Goal: Information Seeking & Learning: Learn about a topic

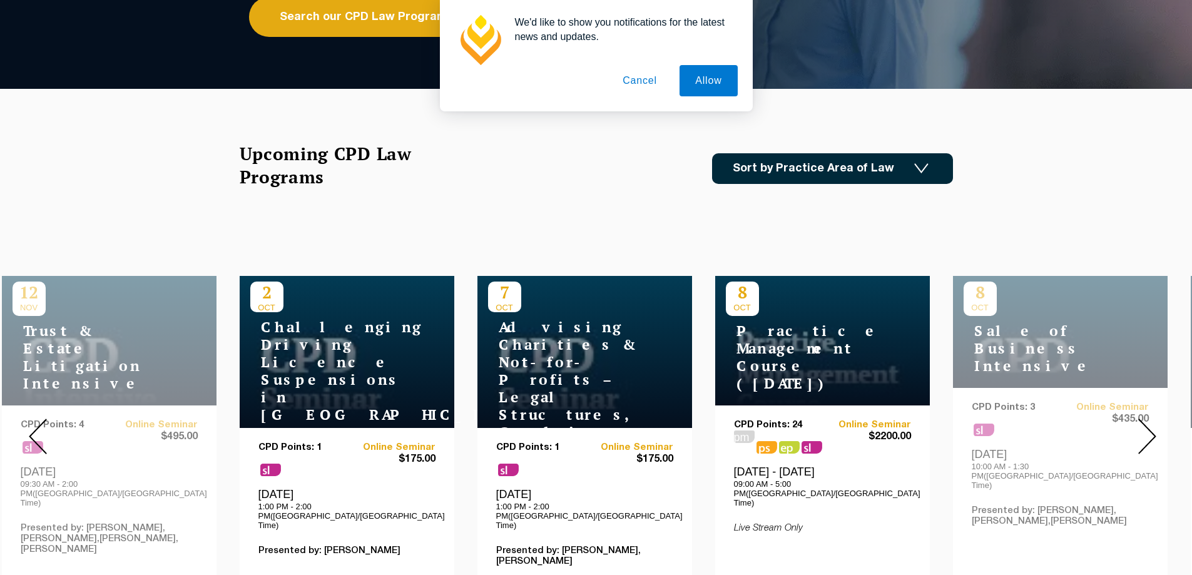
scroll to position [313, 0]
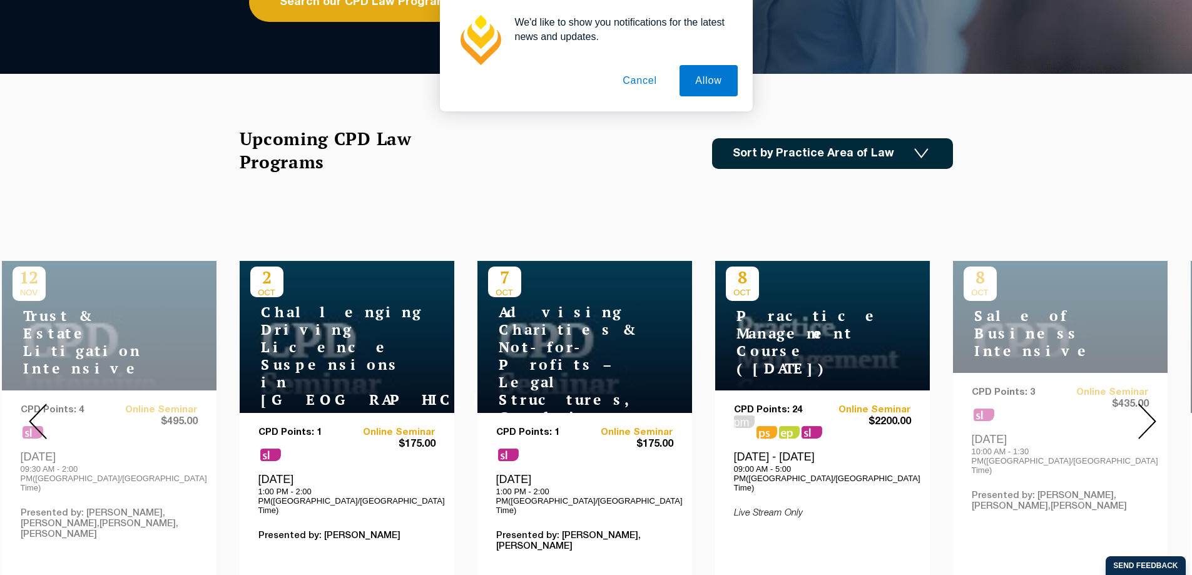
click at [460, 160] on div "Upcoming CPD Law Programs Sort by Practice Area of Law Building & Construction …" at bounding box center [596, 153] width 713 height 53
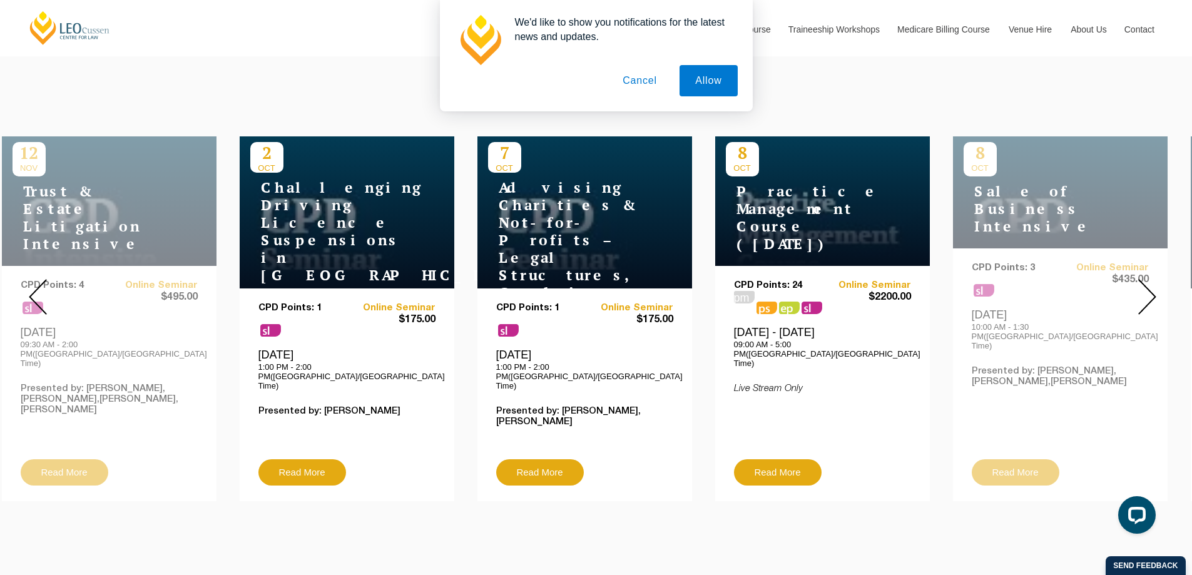
scroll to position [438, 0]
click at [1146, 289] on img at bounding box center [1147, 296] width 18 height 36
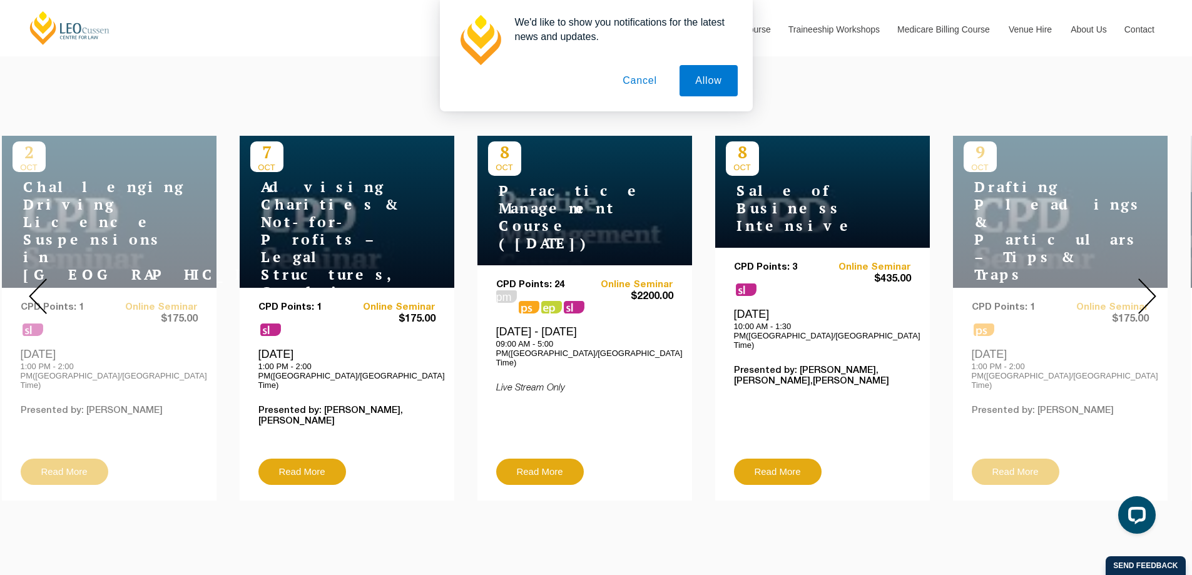
click at [1146, 289] on img at bounding box center [1147, 296] width 18 height 36
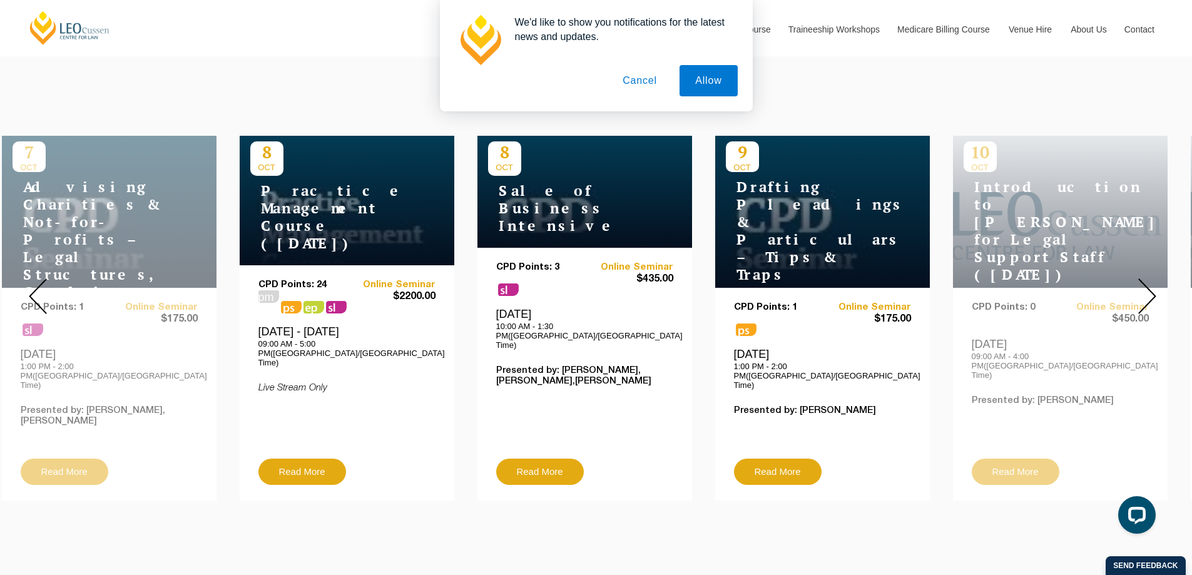
click at [1146, 289] on img at bounding box center [1147, 296] width 18 height 36
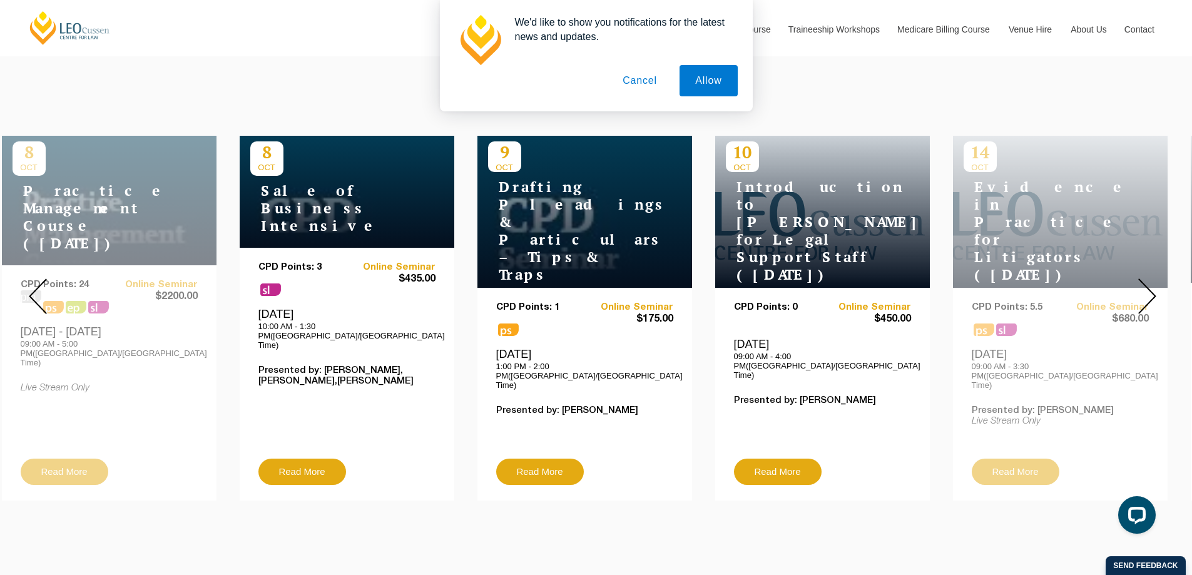
click at [1146, 289] on img at bounding box center [1147, 296] width 18 height 36
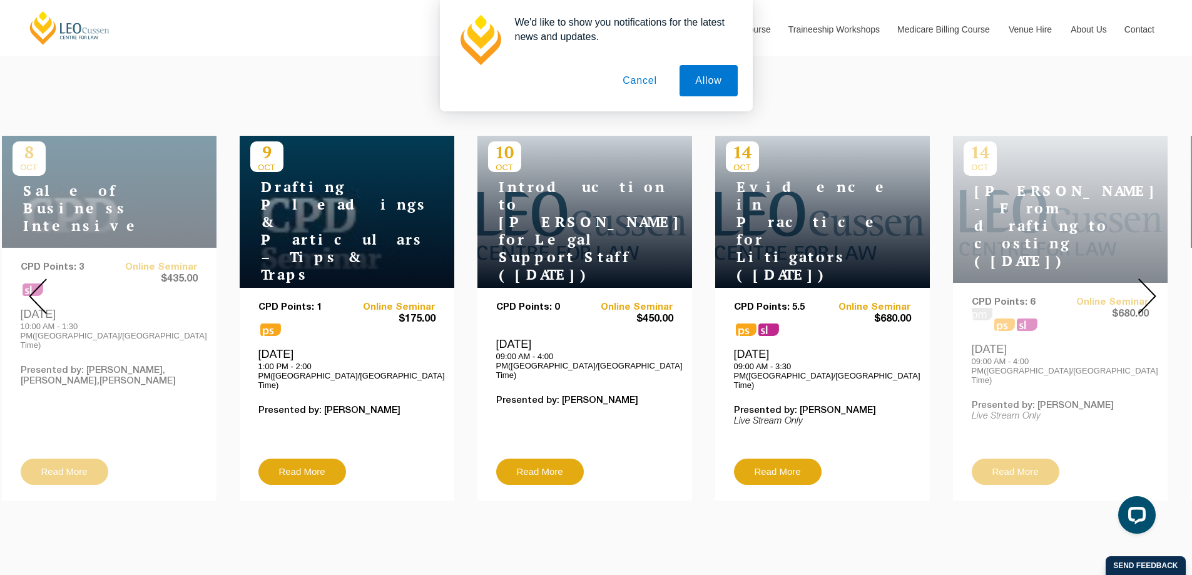
click at [1146, 289] on img at bounding box center [1147, 296] width 18 height 36
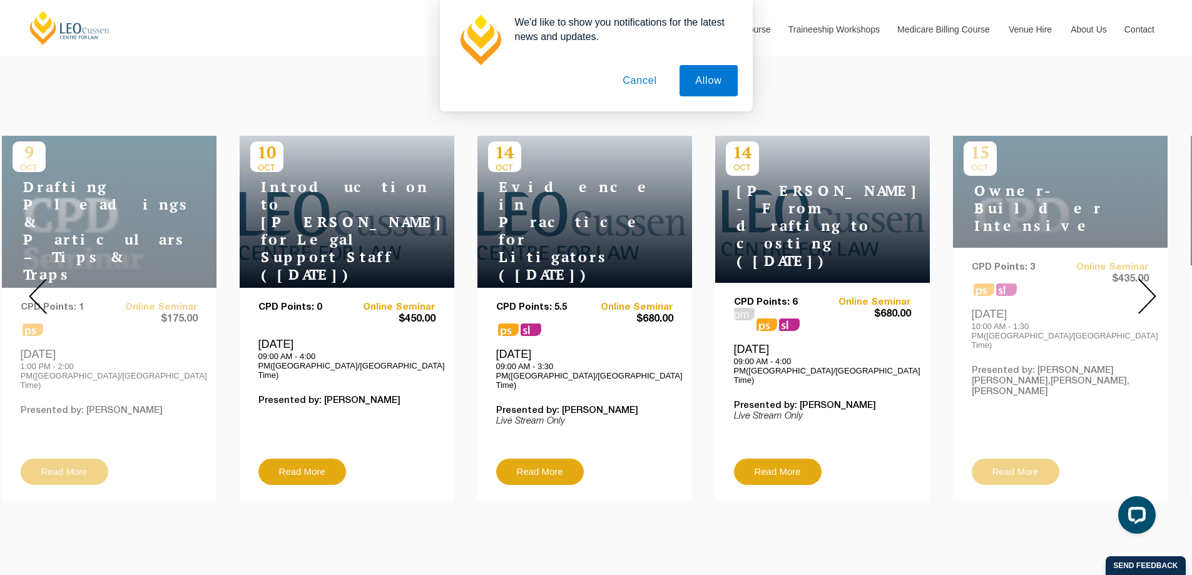
click at [1146, 289] on img at bounding box center [1147, 296] width 18 height 36
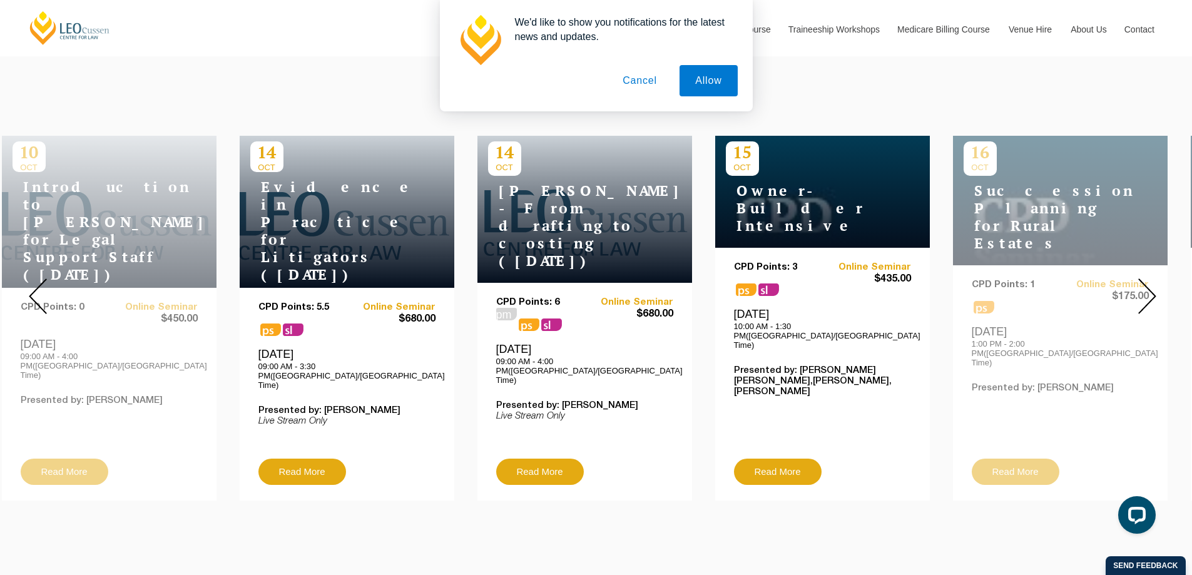
click at [1146, 289] on img at bounding box center [1147, 296] width 18 height 36
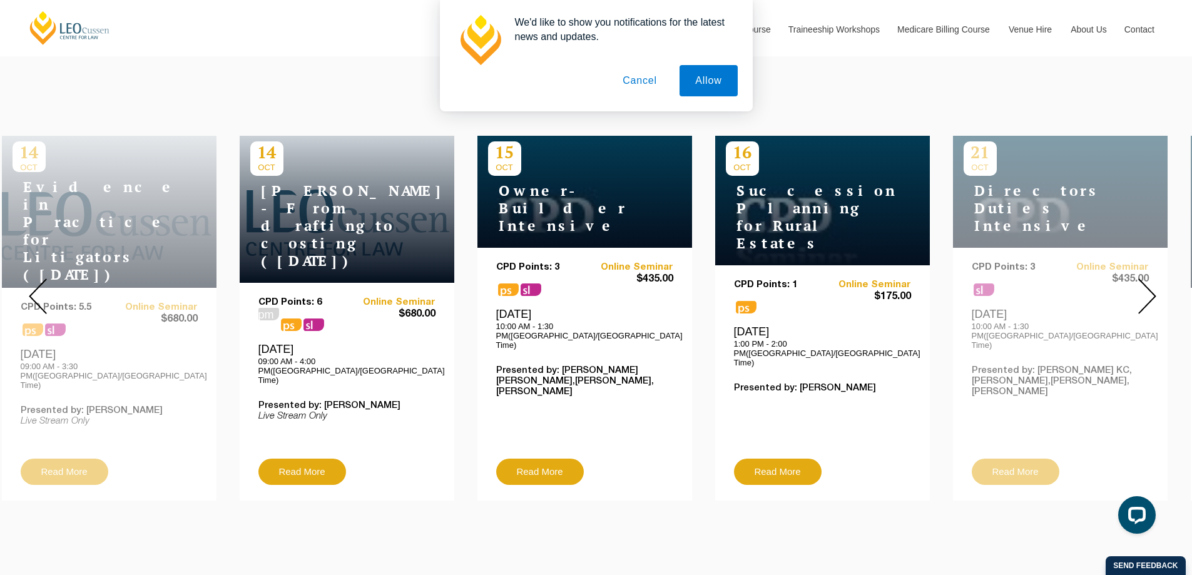
click at [1146, 289] on img at bounding box center [1147, 296] width 18 height 36
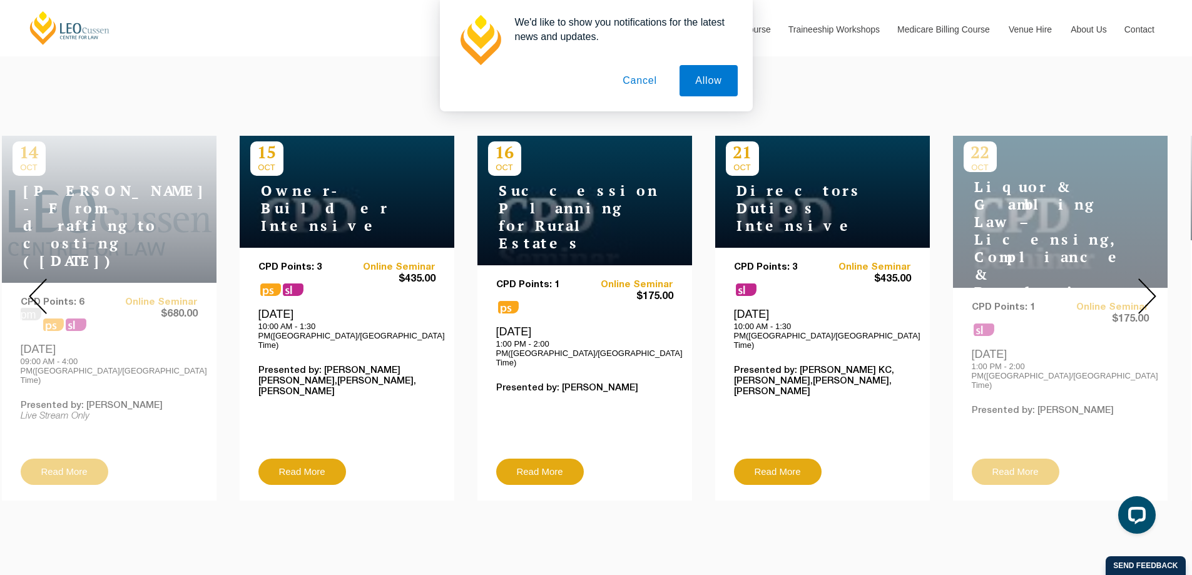
click at [1146, 289] on img at bounding box center [1147, 296] width 18 height 36
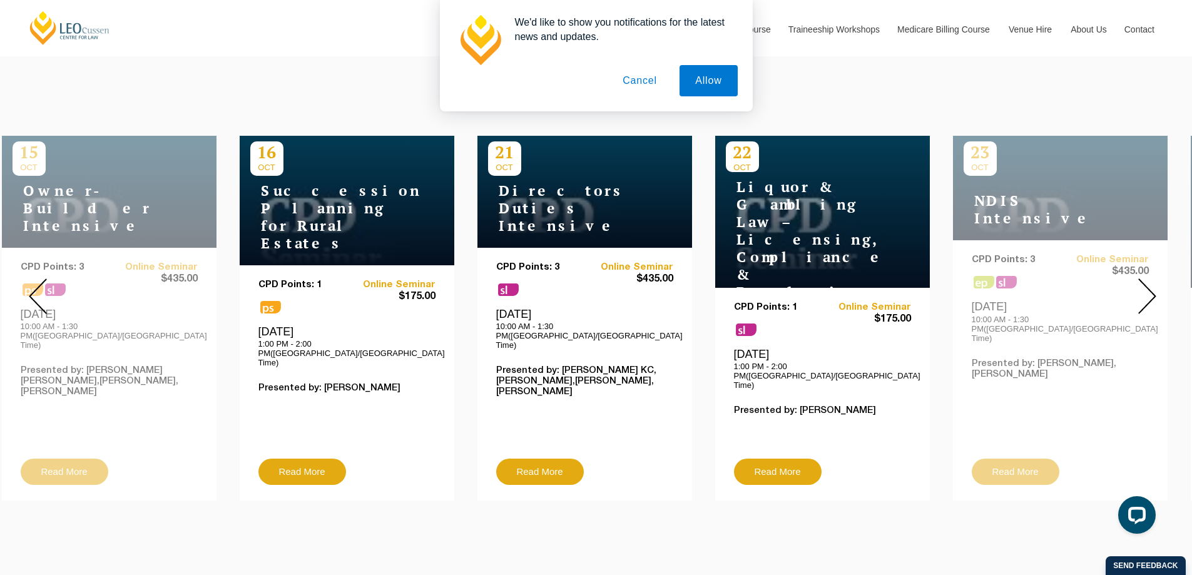
click at [1146, 289] on img at bounding box center [1147, 296] width 18 height 36
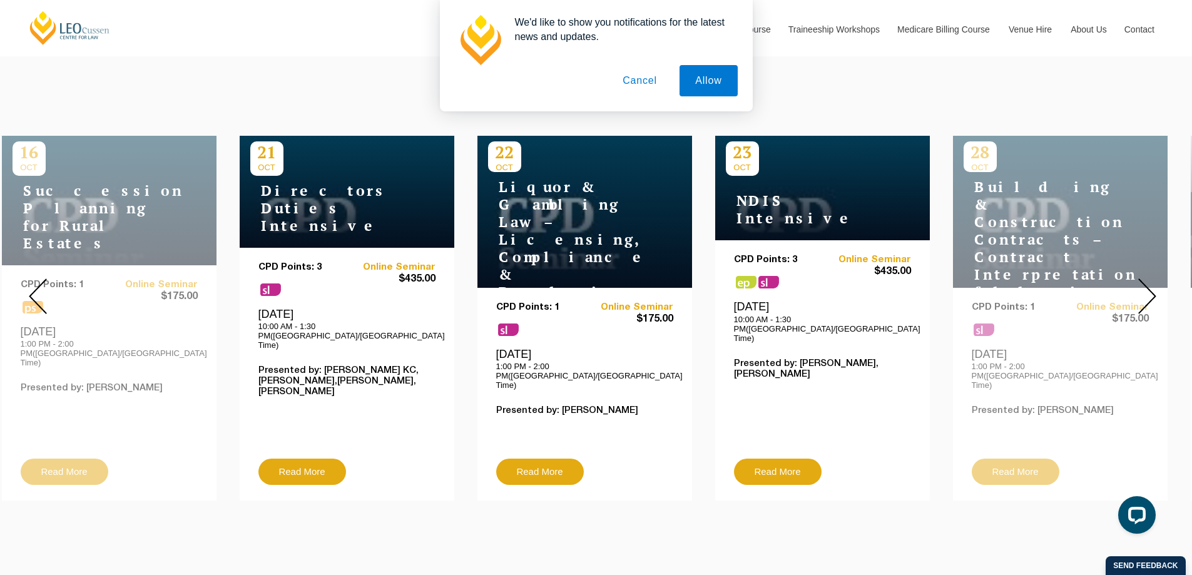
click at [1146, 289] on img at bounding box center [1147, 296] width 18 height 36
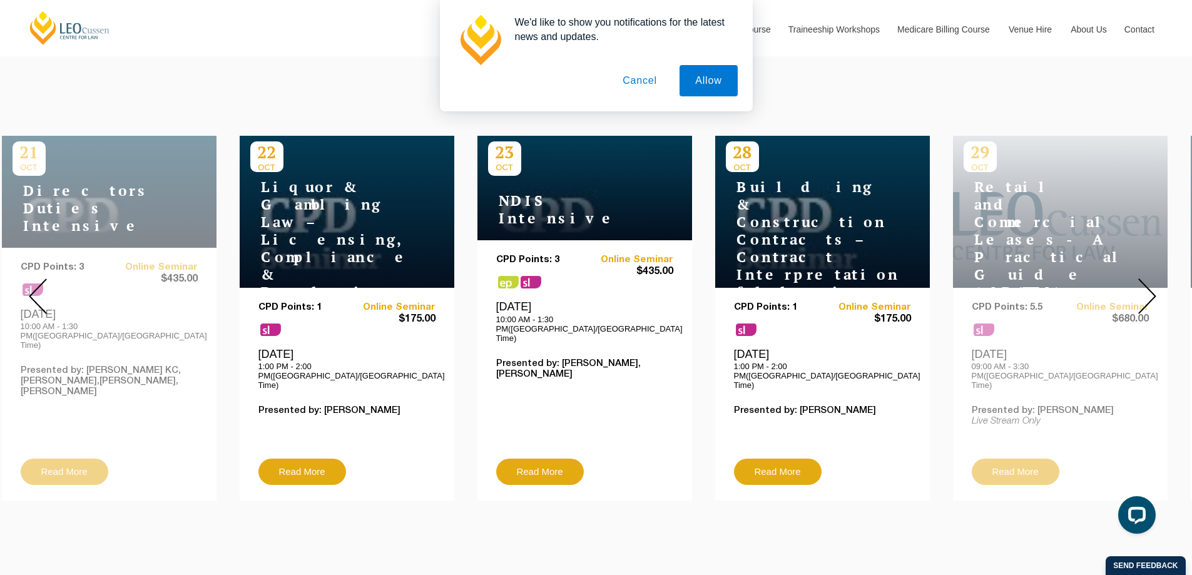
click at [1155, 287] on img at bounding box center [1147, 296] width 18 height 36
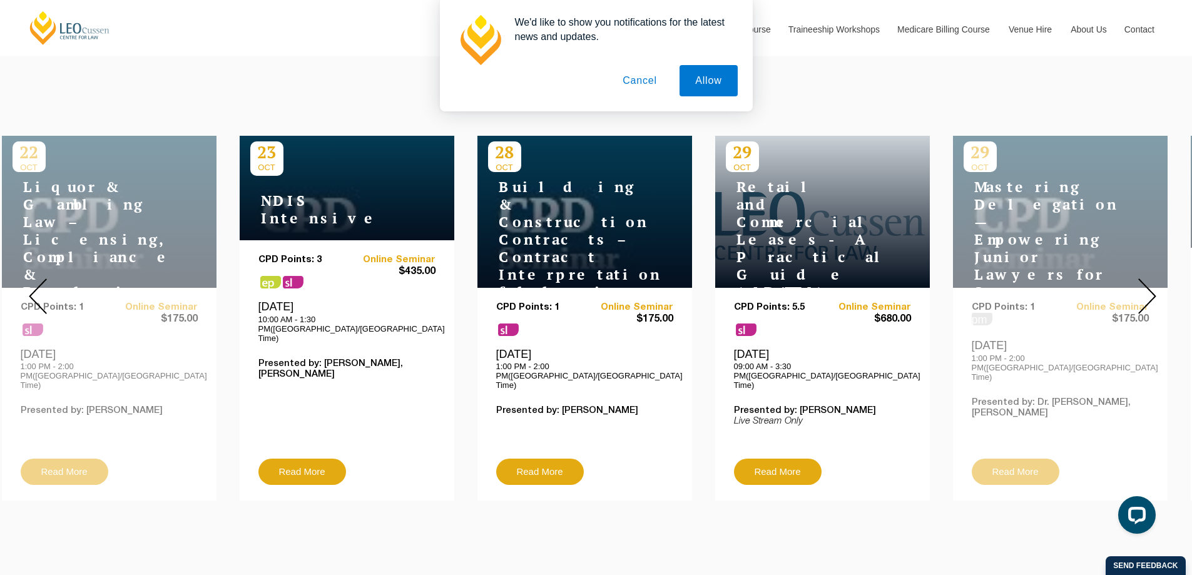
click at [1153, 286] on img at bounding box center [1147, 296] width 18 height 36
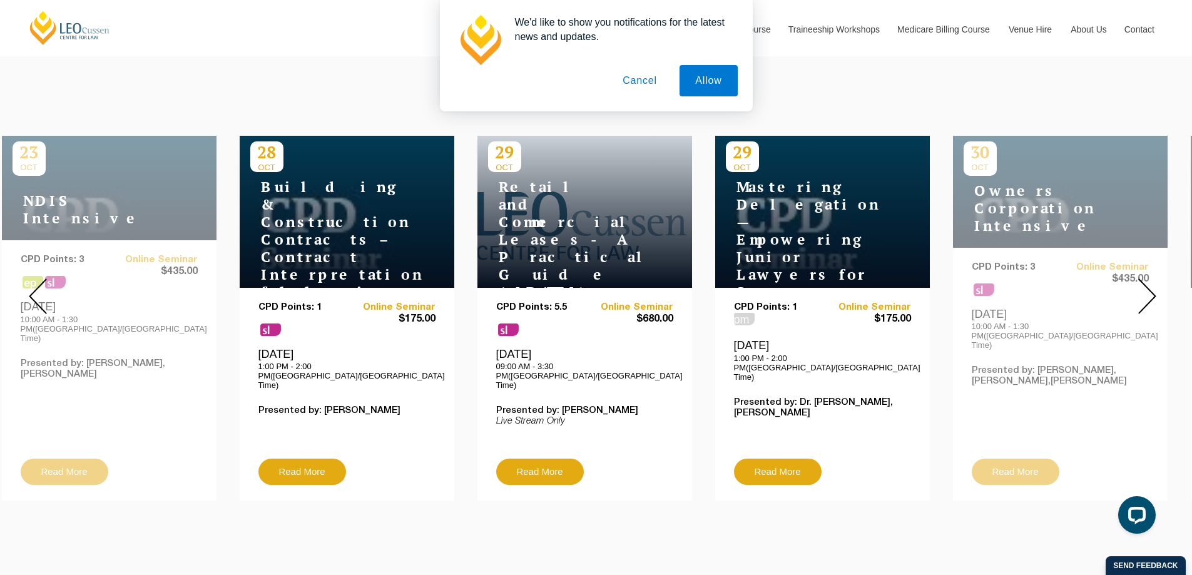
click at [1153, 286] on img at bounding box center [1147, 296] width 18 height 36
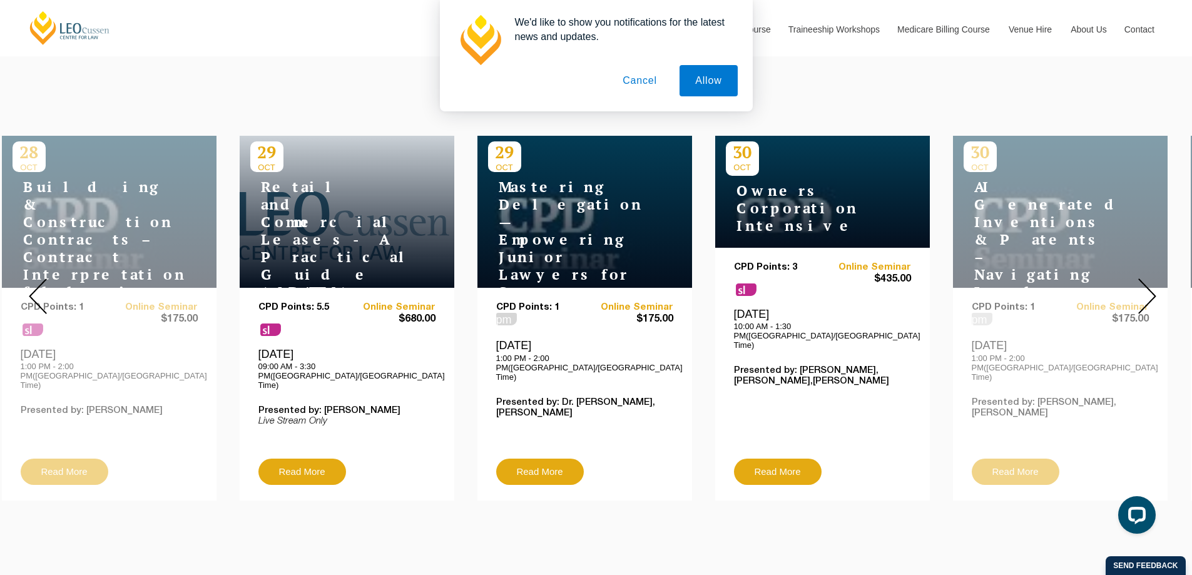
click at [1153, 286] on img at bounding box center [1147, 296] width 18 height 36
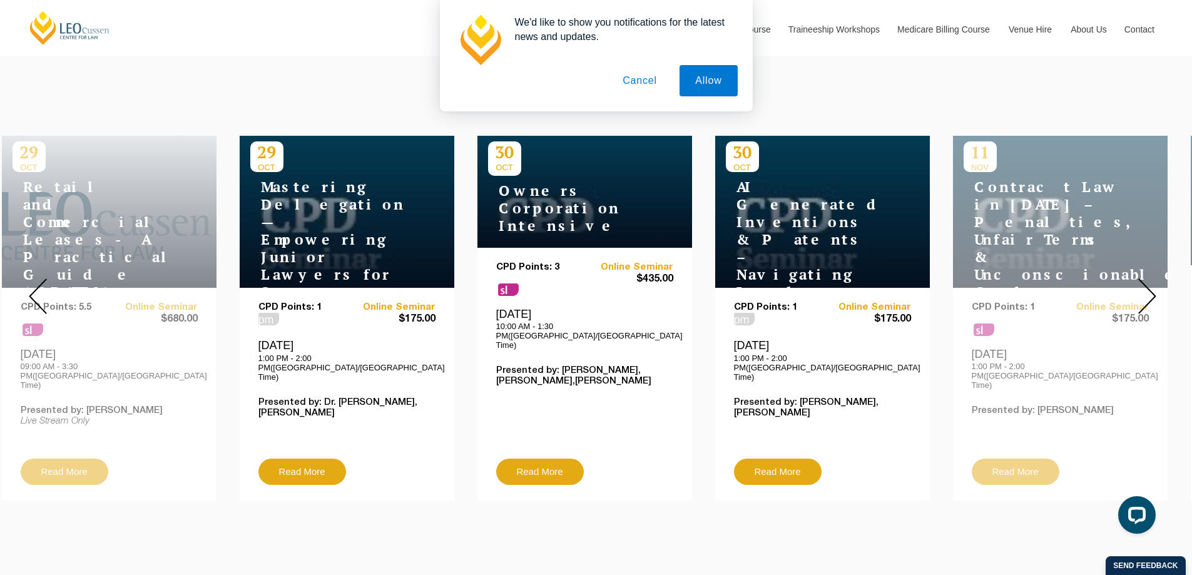
click at [1153, 286] on img at bounding box center [1147, 296] width 18 height 36
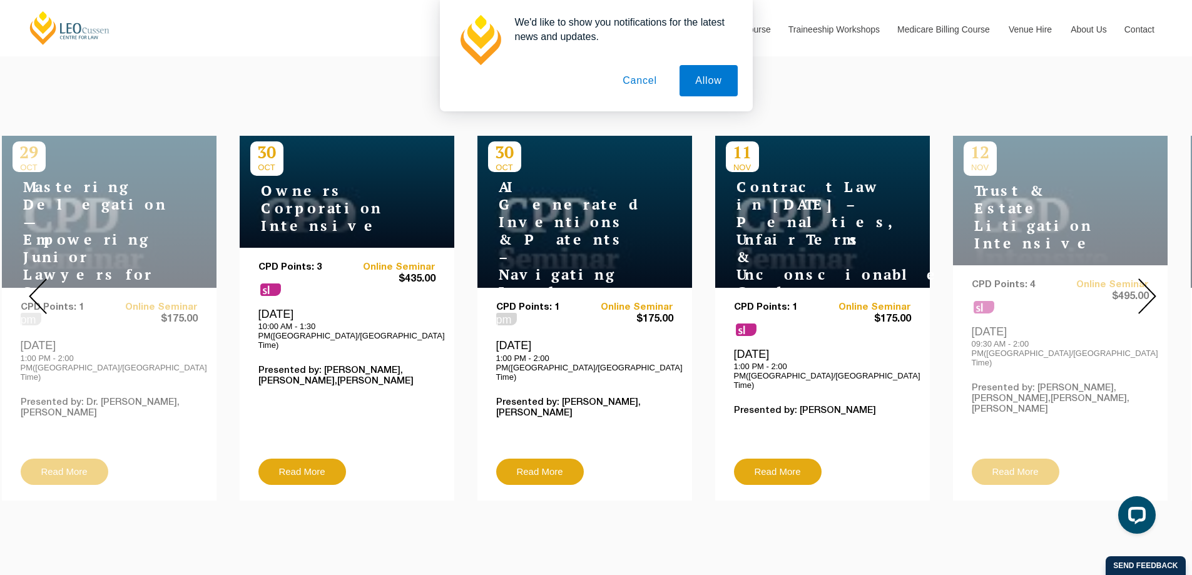
click at [1153, 286] on img at bounding box center [1147, 296] width 18 height 36
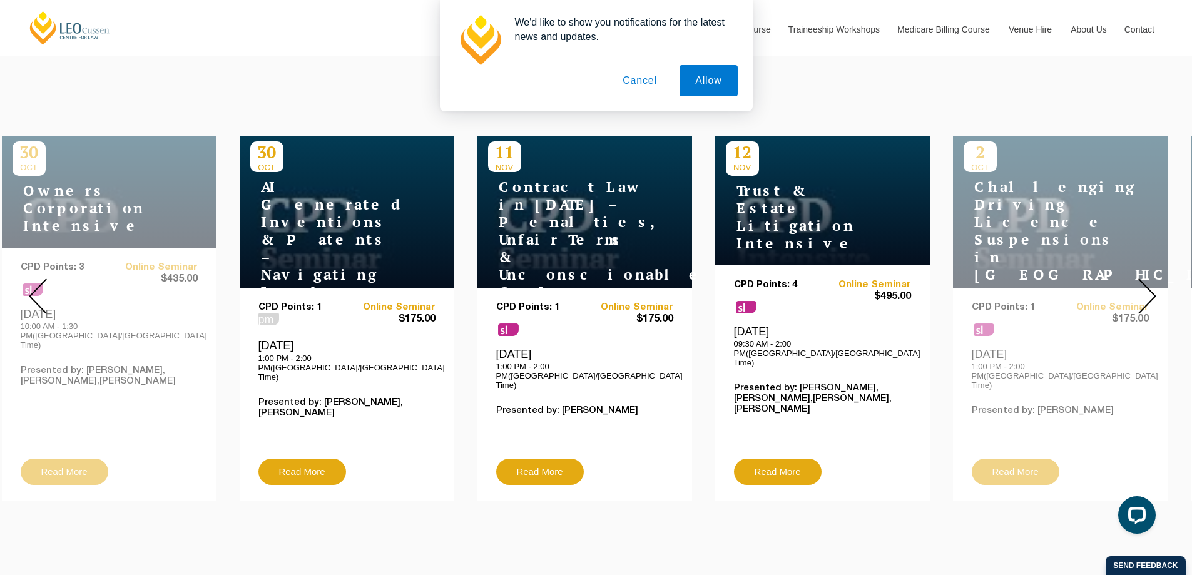
click at [1153, 286] on img at bounding box center [1147, 296] width 18 height 36
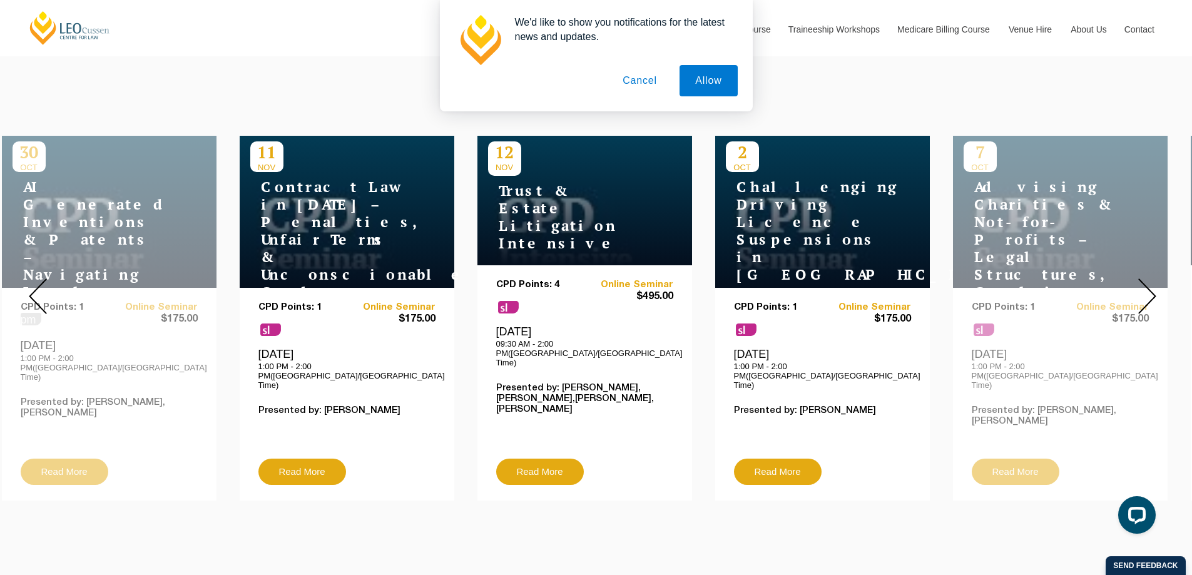
click at [1153, 286] on img at bounding box center [1147, 296] width 18 height 36
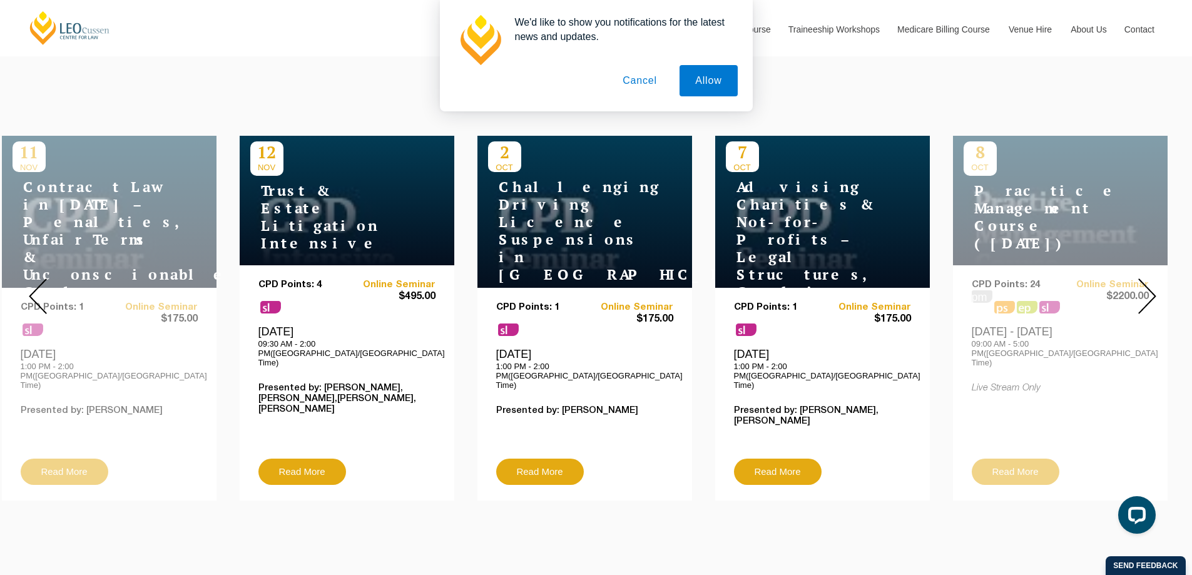
click at [1150, 292] on img at bounding box center [1147, 296] width 18 height 36
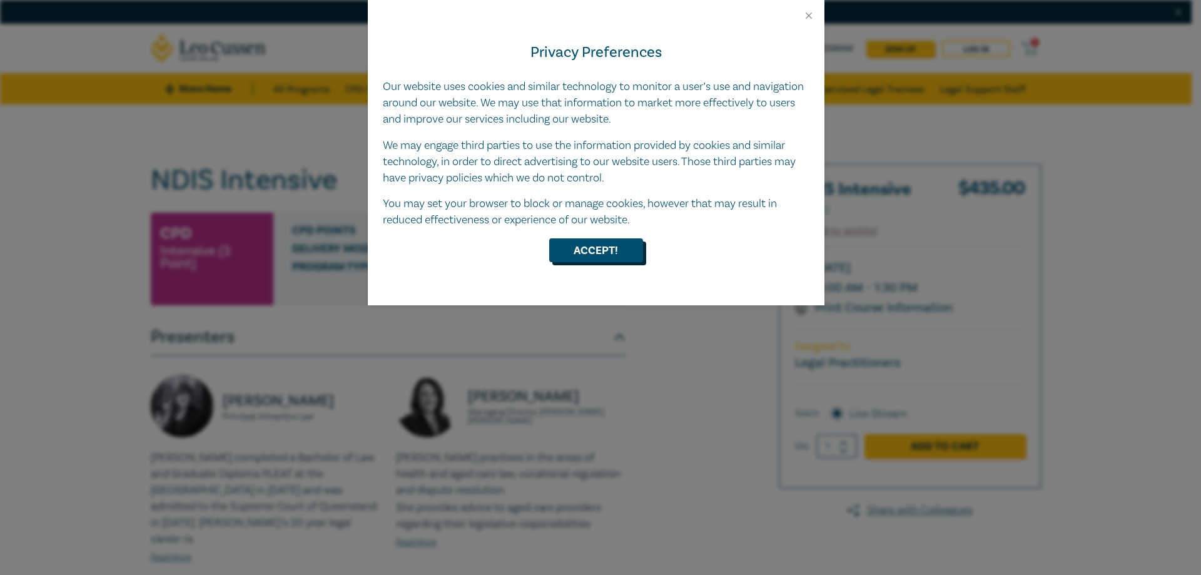
click at [626, 251] on button "Accept!" at bounding box center [596, 250] width 94 height 24
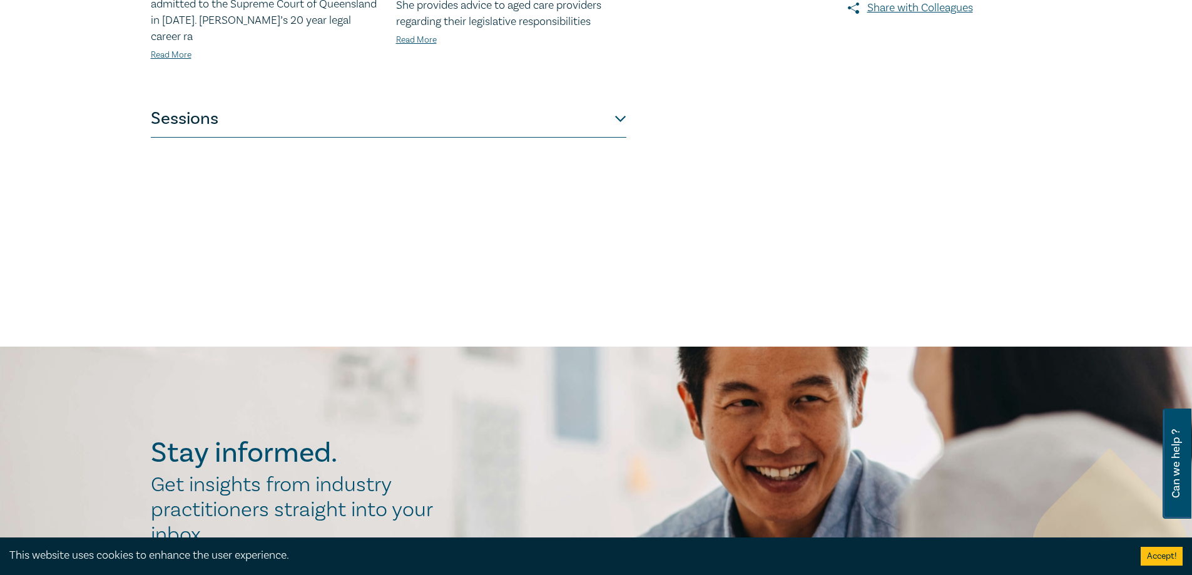
scroll to position [563, 0]
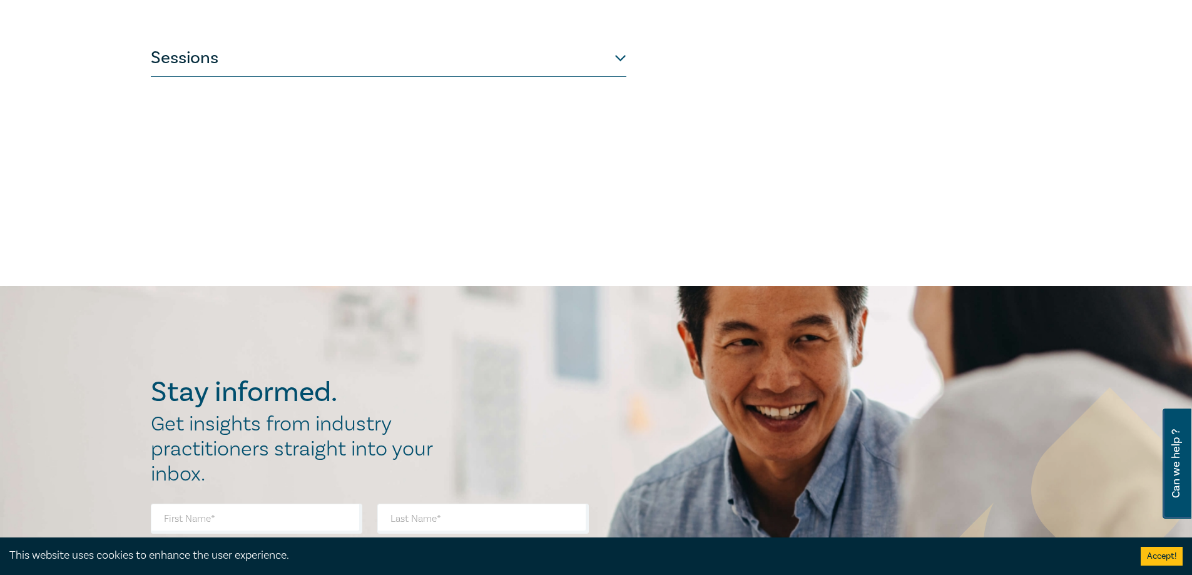
click at [618, 59] on button "Sessions" at bounding box center [388, 58] width 475 height 38
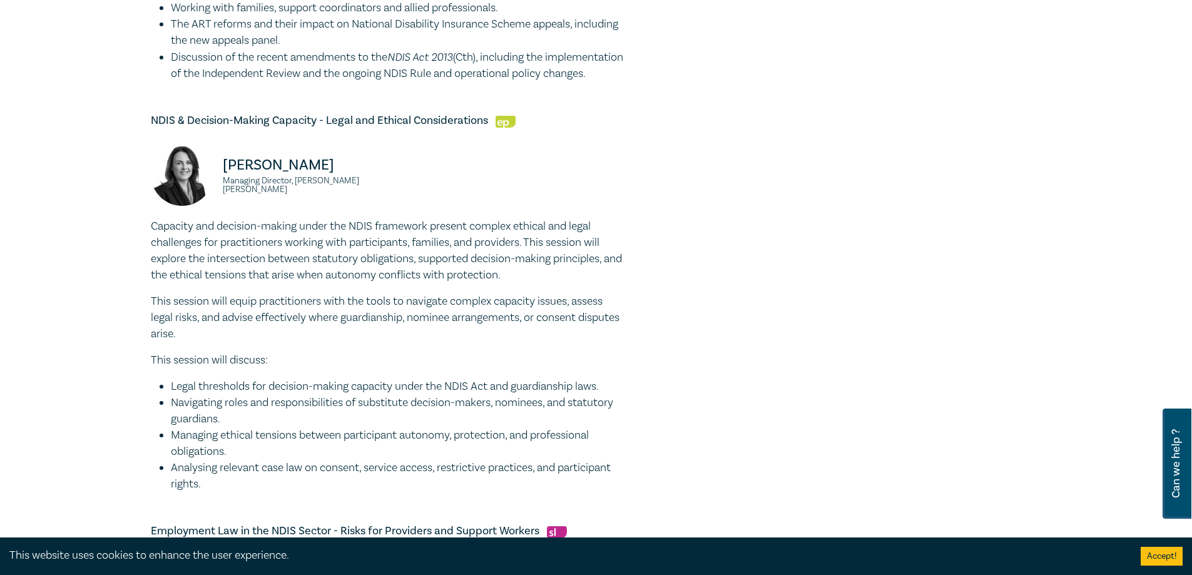
scroll to position [751, 0]
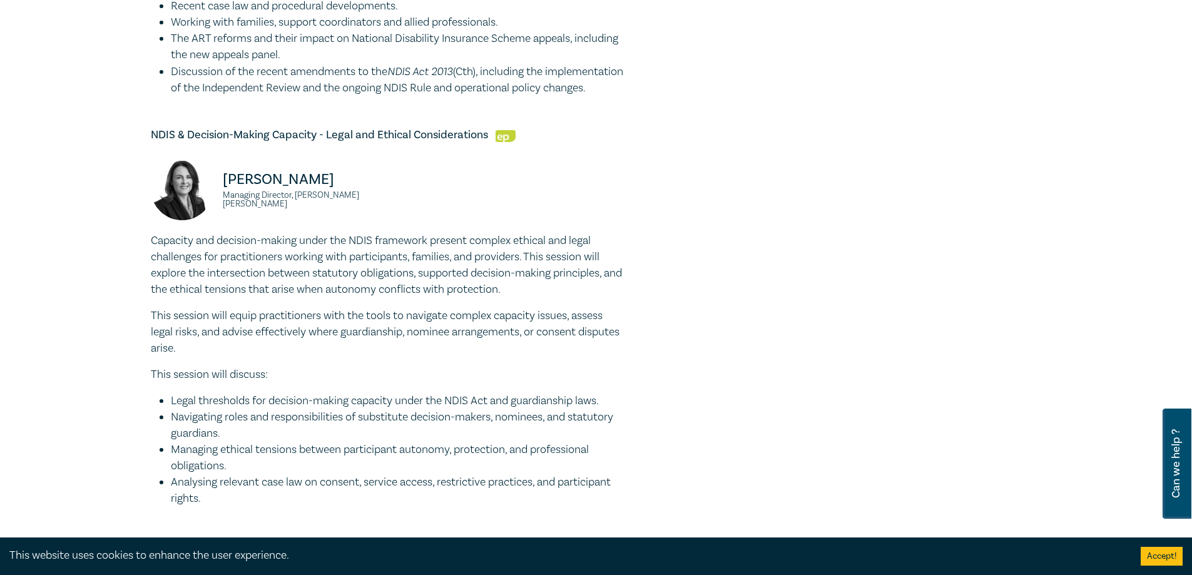
click at [622, 352] on p "This session will equip practitioners with the tools to navigate complex capaci…" at bounding box center [388, 332] width 475 height 49
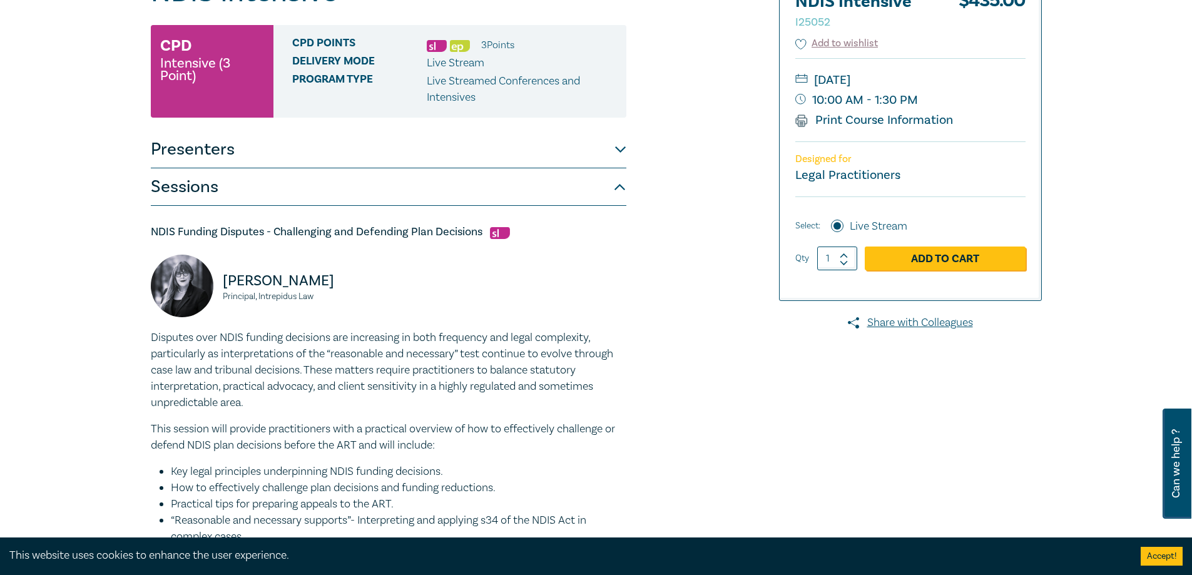
scroll to position [0, 0]
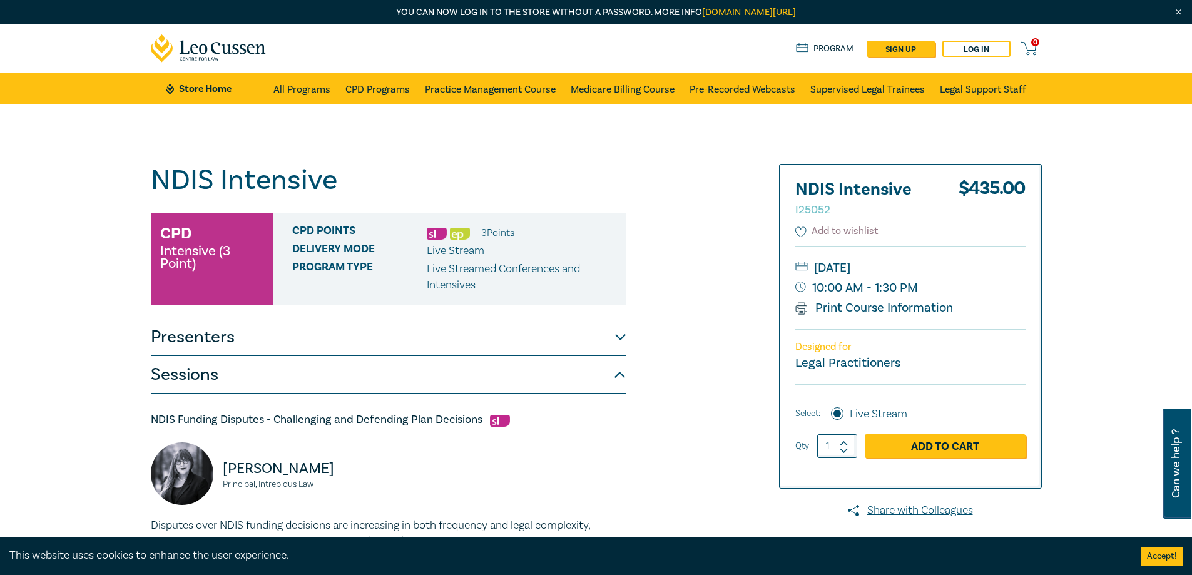
click at [603, 338] on button "Presenters" at bounding box center [388, 337] width 475 height 38
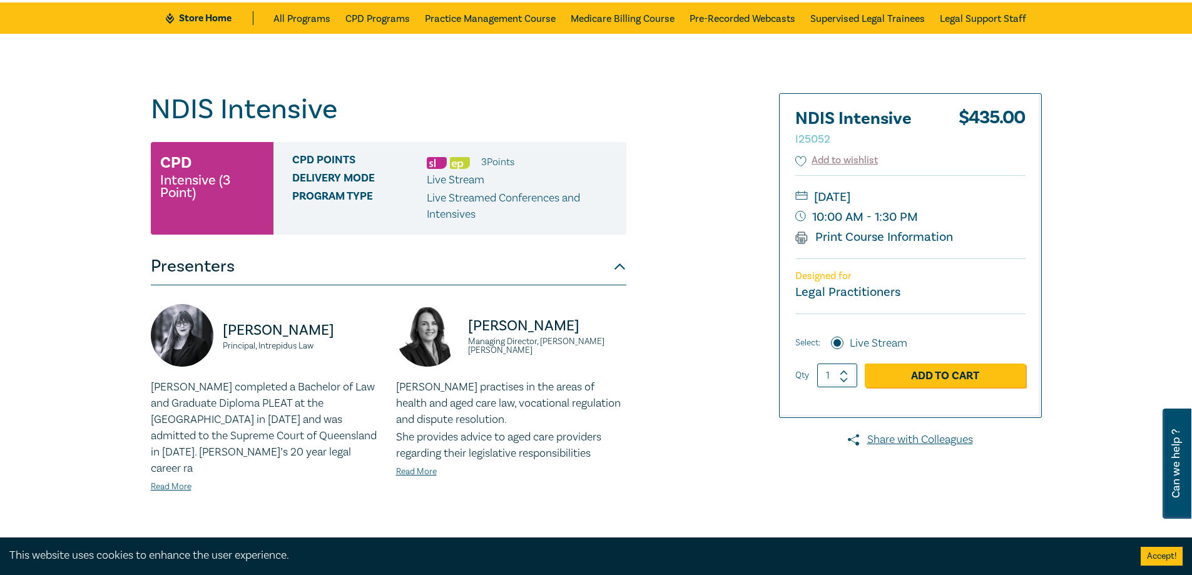
scroll to position [125, 0]
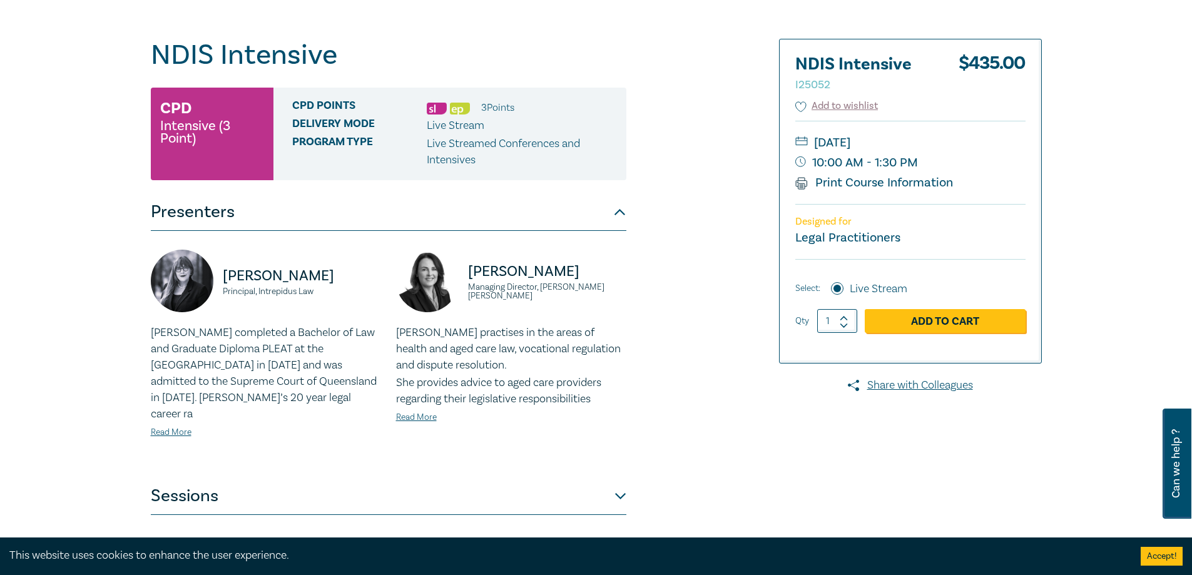
click at [625, 210] on button "Presenters" at bounding box center [388, 212] width 475 height 38
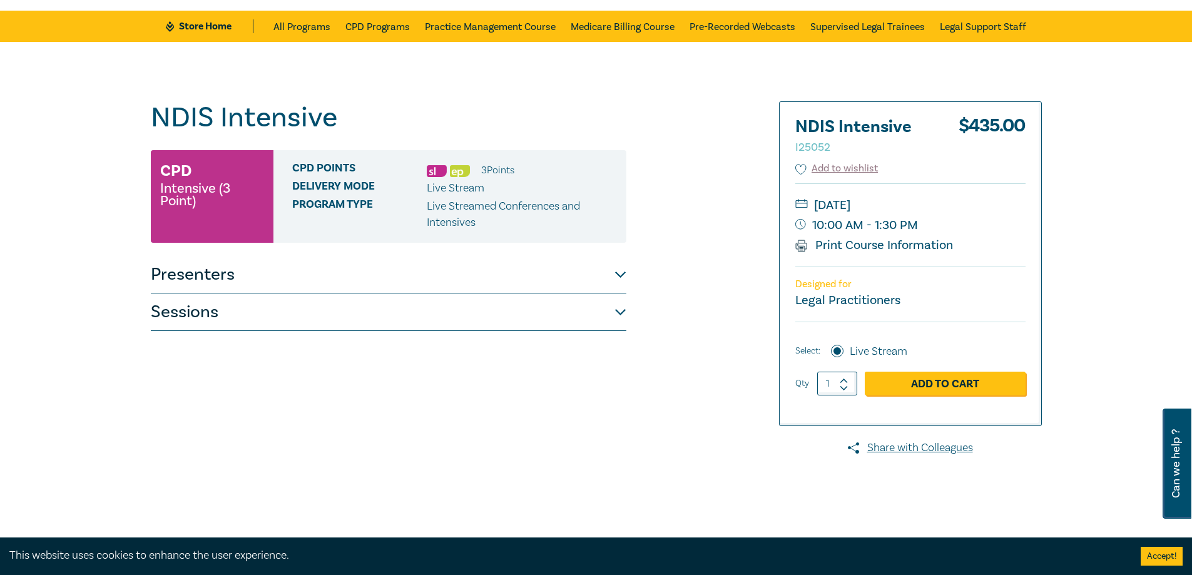
click at [619, 318] on button "Sessions" at bounding box center [388, 312] width 475 height 38
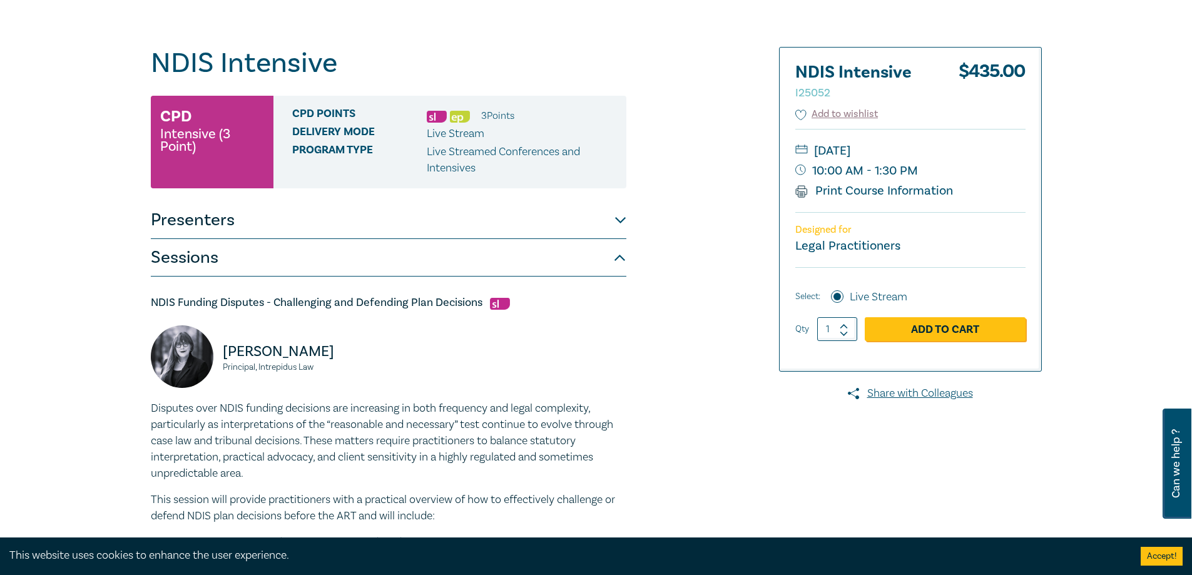
scroll to position [0, 0]
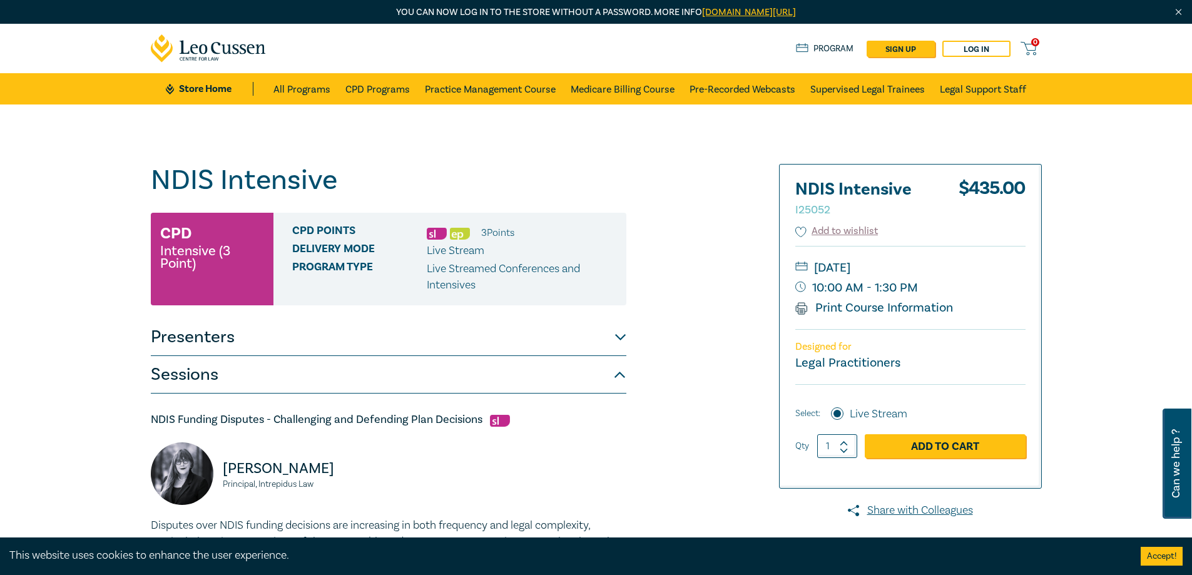
click at [620, 182] on h1 "NDIS Intensive I25052" at bounding box center [388, 180] width 475 height 33
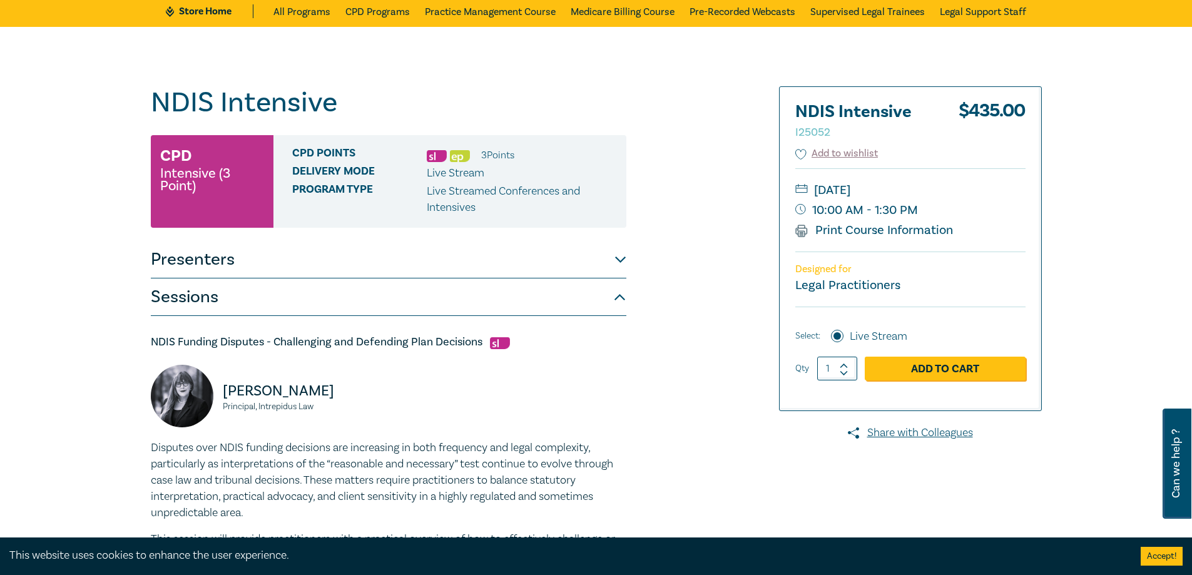
scroll to position [125, 0]
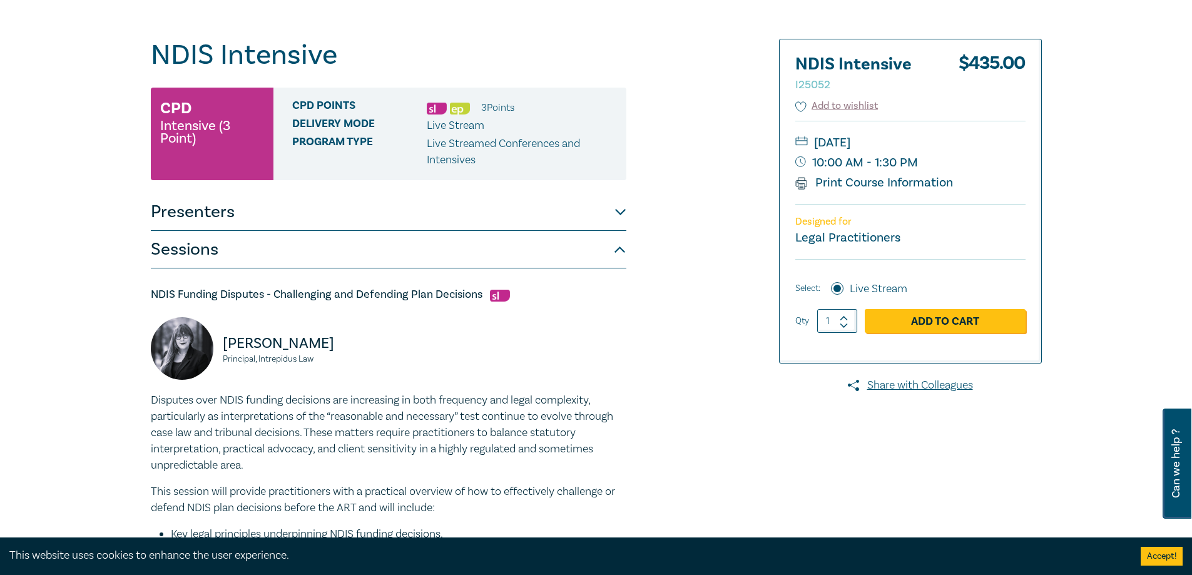
click at [868, 253] on div "Designed for Legal Practitioners" at bounding box center [910, 231] width 230 height 55
click at [870, 235] on small "Legal Practitioners" at bounding box center [847, 238] width 105 height 16
click at [836, 181] on link "Print Course Information" at bounding box center [874, 183] width 158 height 16
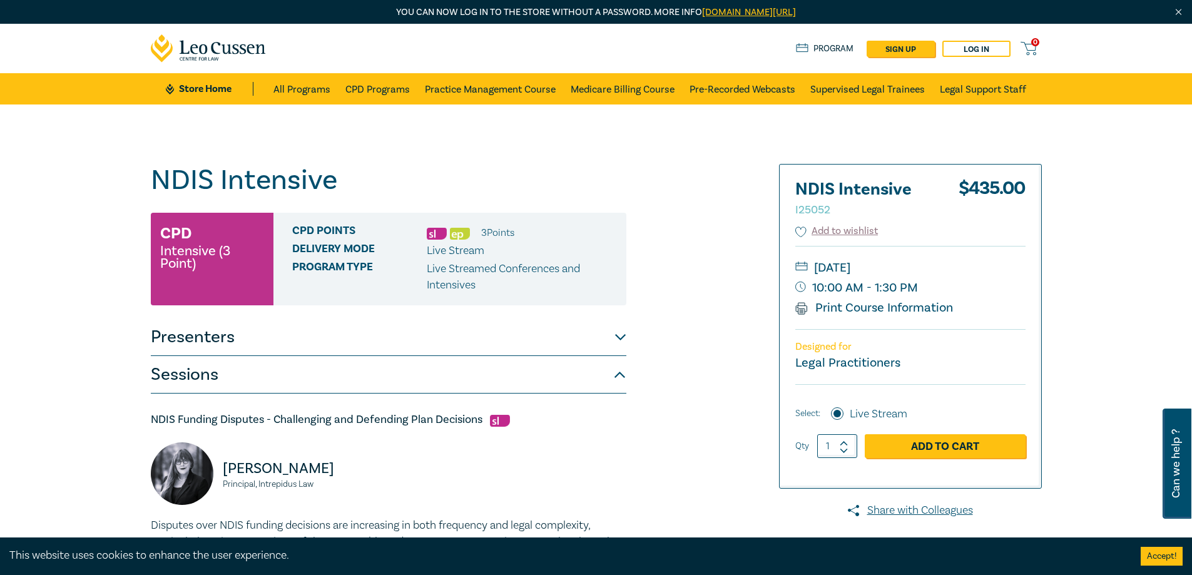
click at [486, 192] on h1 "NDIS Intensive I25052" at bounding box center [388, 180] width 475 height 33
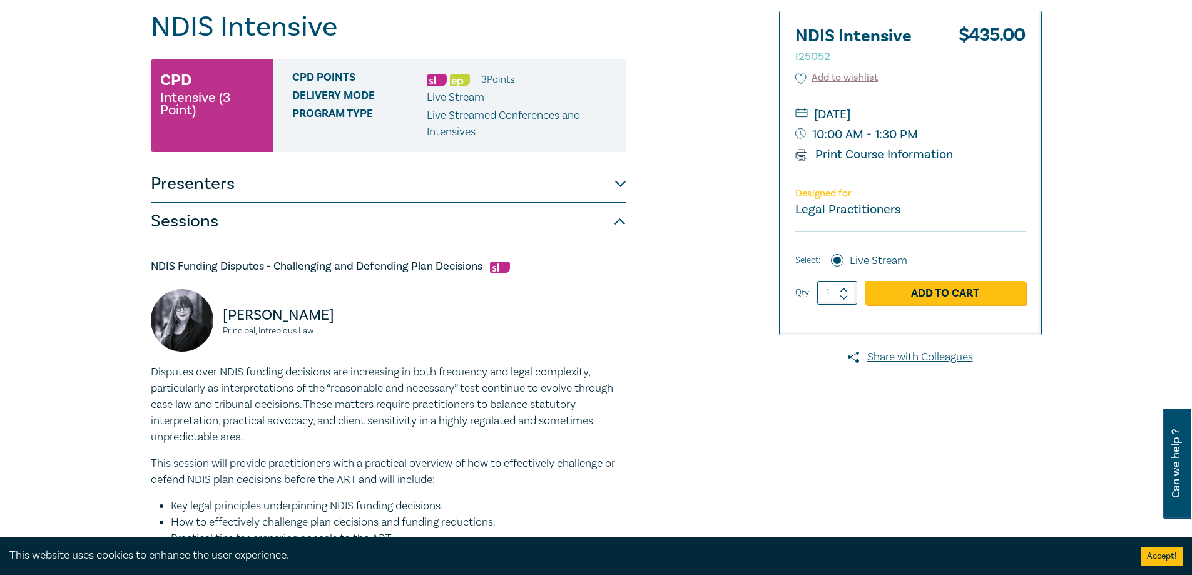
scroll to position [188, 0]
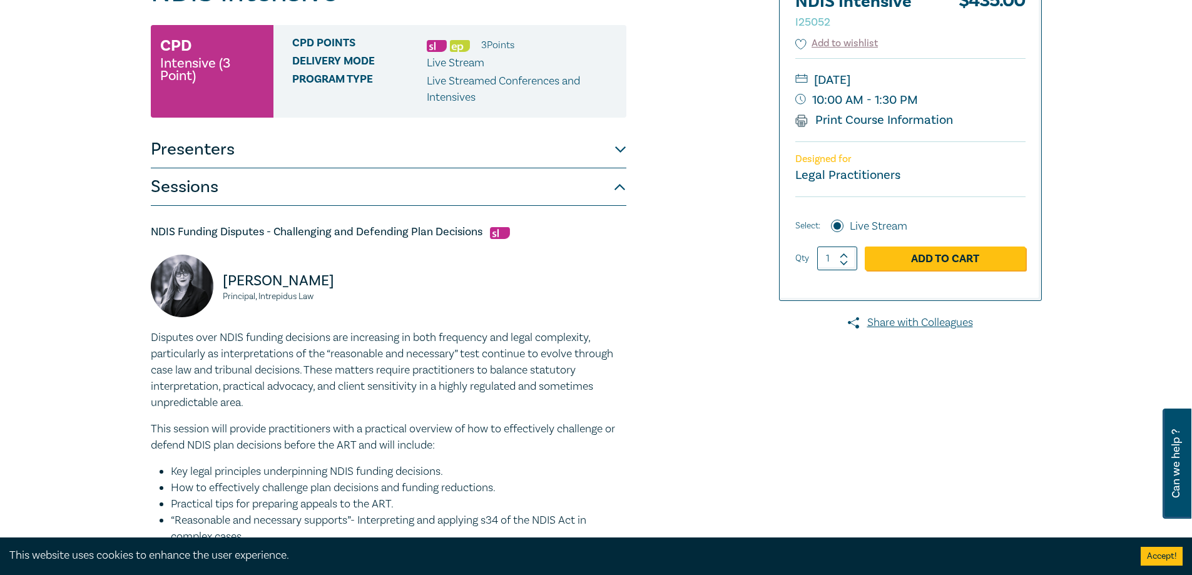
click at [617, 182] on button "Sessions" at bounding box center [388, 187] width 475 height 38
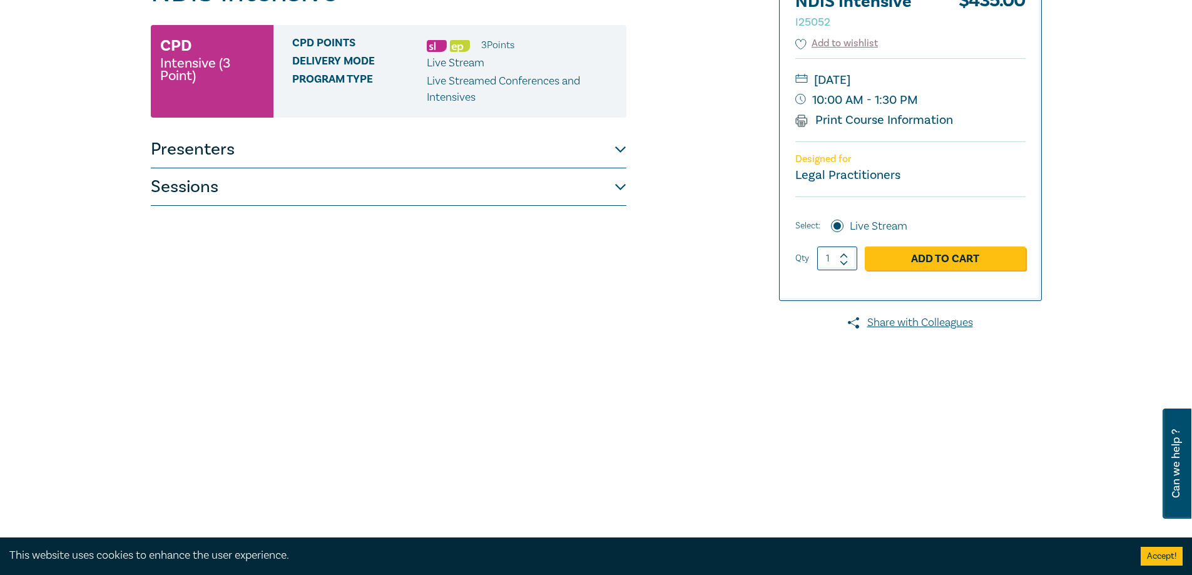
click at [632, 194] on div "NDIS Intensive I25052 CPD Intensive (3 Point) CPD Points 3 Point s Delivery Mod…" at bounding box center [445, 288] width 604 height 625
click at [609, 183] on button "Sessions" at bounding box center [388, 187] width 475 height 38
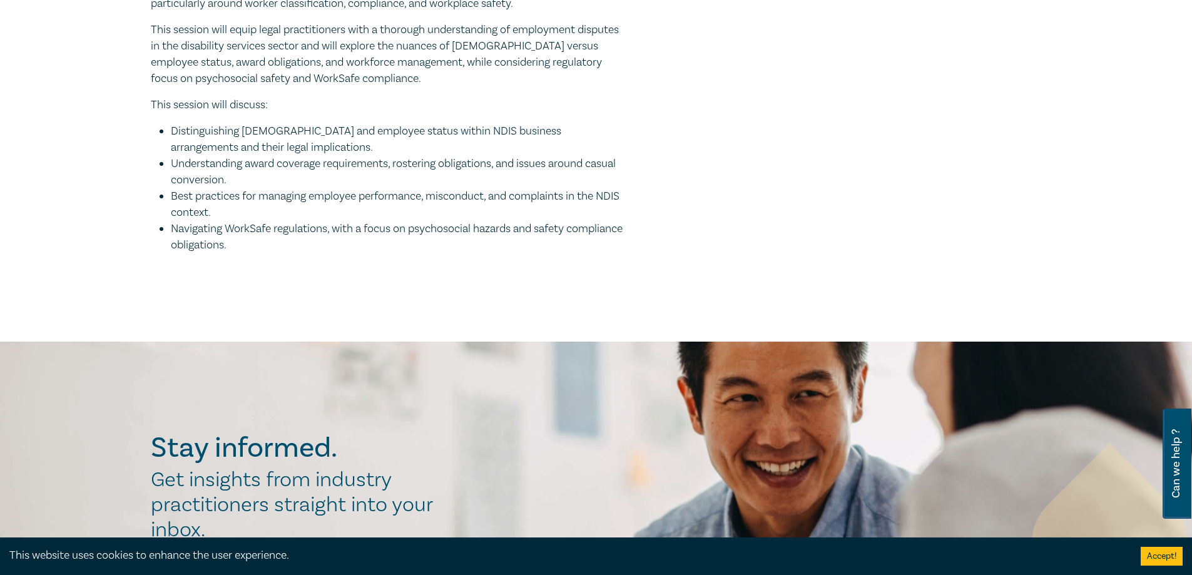
scroll to position [1418, 0]
